Goal: Task Accomplishment & Management: Use online tool/utility

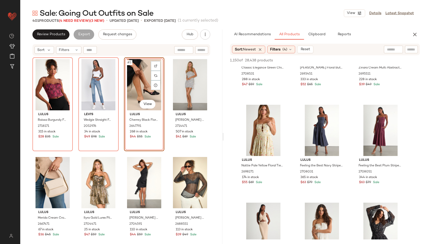
scroll to position [1454, 0]
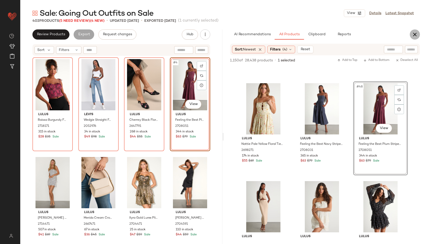
click at [414, 35] on icon "button" at bounding box center [415, 34] width 6 height 6
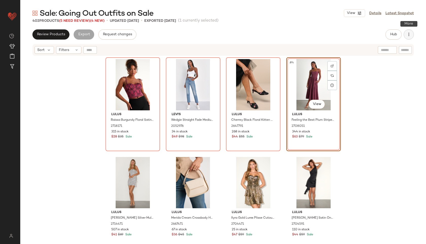
click at [411, 34] on icon "button" at bounding box center [408, 34] width 5 height 5
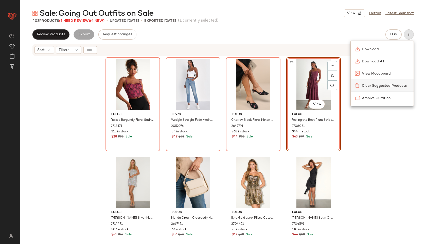
click at [382, 85] on span "Clear Suggested Products" at bounding box center [386, 85] width 48 height 5
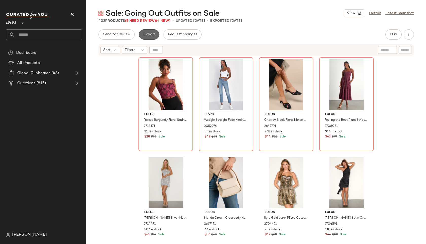
click at [153, 37] on button "Export" at bounding box center [149, 34] width 21 height 10
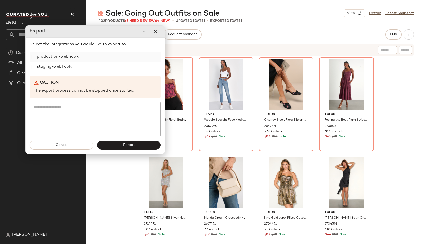
click at [123, 60] on div "production-webhook" at bounding box center [95, 57] width 131 height 10
click at [68, 69] on label "staging-webhook" at bounding box center [54, 67] width 35 height 10
click at [71, 57] on label "production-webhook" at bounding box center [58, 57] width 42 height 10
click at [115, 145] on button "Export" at bounding box center [128, 145] width 63 height 9
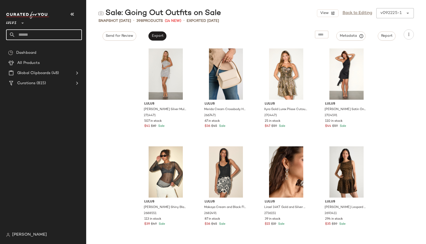
click at [52, 35] on input "text" at bounding box center [48, 34] width 67 height 11
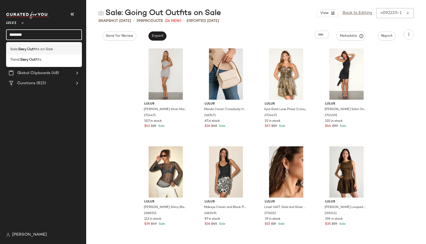
type input "********"
click at [21, 46] on div "Sale: Sexy Out fits on Sale" at bounding box center [44, 49] width 76 height 10
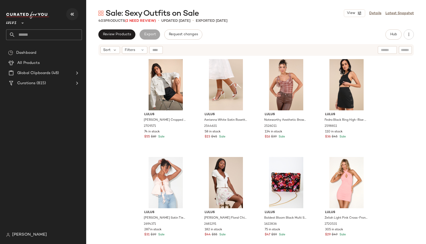
click at [71, 12] on icon "button" at bounding box center [72, 14] width 6 height 6
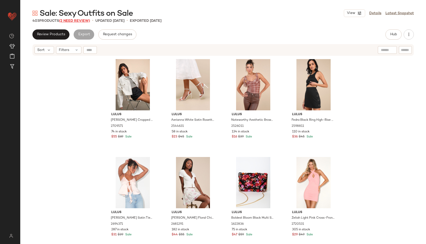
click at [80, 22] on span "(2 Need Review)" at bounding box center [74, 21] width 31 height 4
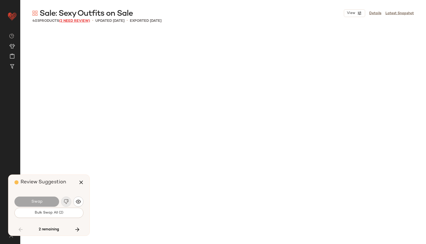
scroll to position [2938, 0]
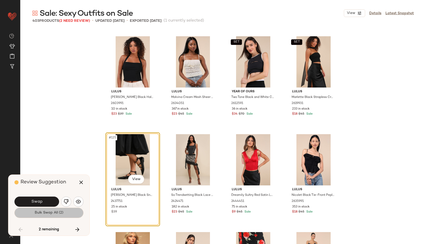
click at [56, 209] on button "Bulk Swap All (2)" at bounding box center [48, 213] width 69 height 10
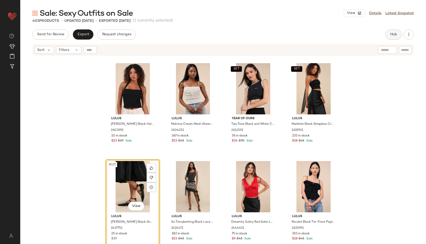
click at [394, 34] on span "Hub" at bounding box center [393, 34] width 7 height 4
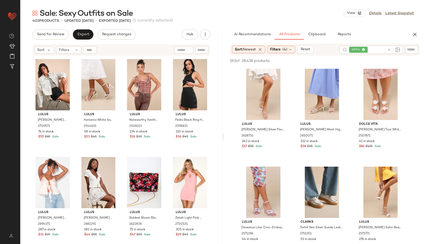
click at [364, 49] on icon at bounding box center [363, 49] width 3 height 3
click at [285, 49] on span "(4)" at bounding box center [285, 49] width 5 height 5
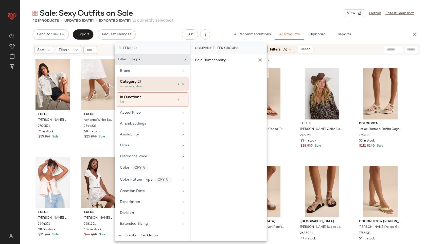
click at [150, 87] on div "accessory, shoe" at bounding box center [145, 86] width 51 height 5
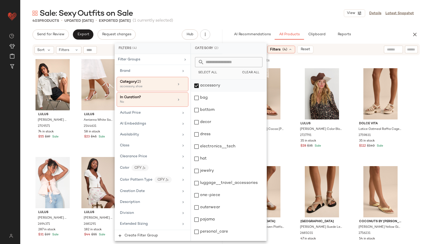
click at [214, 87] on div "accessory" at bounding box center [229, 86] width 76 height 12
click at [214, 112] on div "bottom" at bounding box center [229, 110] width 76 height 12
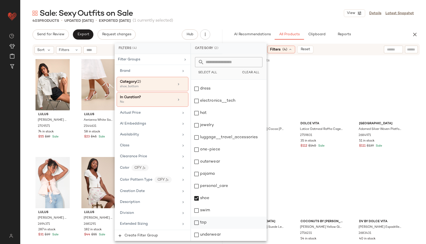
click at [209, 221] on div "top" at bounding box center [229, 223] width 76 height 12
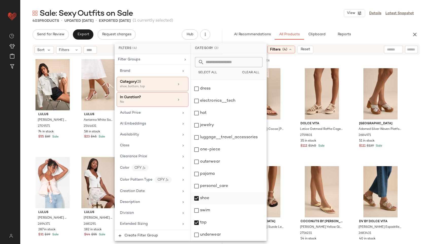
click at [211, 197] on div "shoe" at bounding box center [229, 198] width 76 height 12
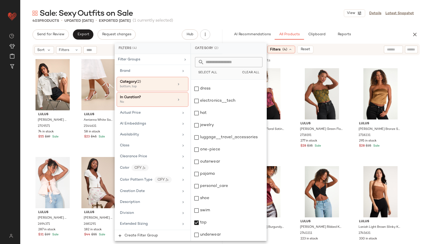
click at [248, 19] on div "403 Products • updated Sep 24th • Exported Sep 24th (1 currently selected)" at bounding box center [223, 20] width 406 height 5
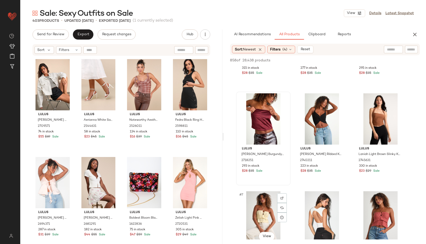
scroll to position [72, 0]
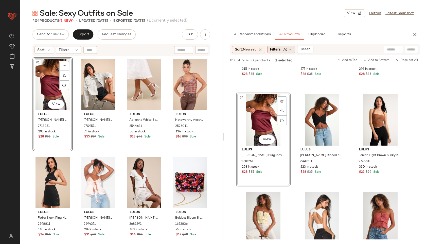
click at [280, 51] on span "Filters" at bounding box center [275, 49] width 10 height 5
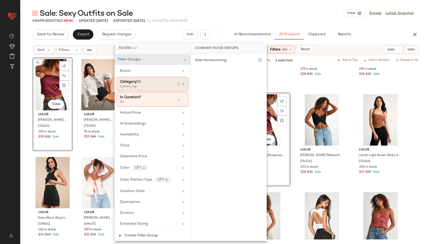
click at [149, 87] on div "bottom, top" at bounding box center [145, 86] width 51 height 5
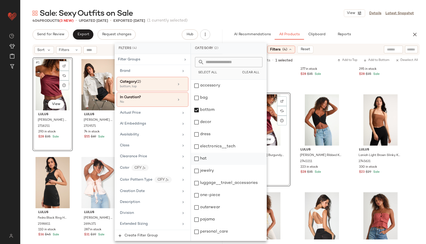
scroll to position [46, 0]
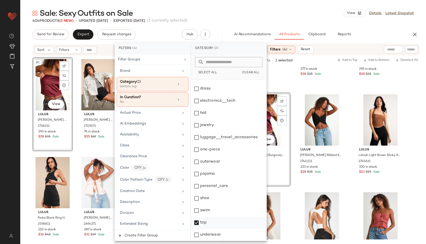
click at [205, 222] on div "top" at bounding box center [229, 223] width 76 height 12
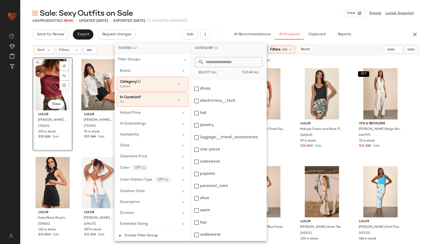
click at [290, 12] on div "Sale: Sexy Outfits on Sale View Details Latest Snapshot" at bounding box center [223, 13] width 406 height 10
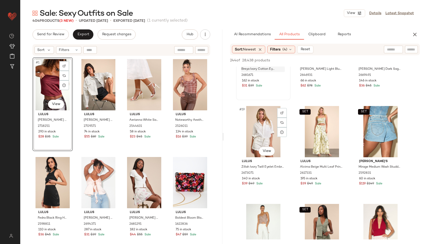
scroll to position [651, 0]
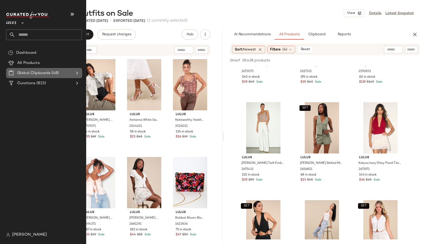
click at [78, 73] on icon at bounding box center [77, 73] width 6 height 6
